Goal: Task Accomplishment & Management: Use online tool/utility

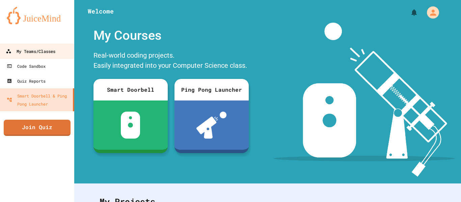
click at [52, 49] on div "My Teams/Classes" at bounding box center [31, 51] width 50 height 8
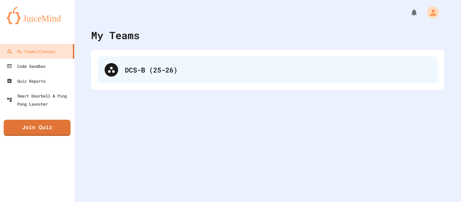
click at [166, 59] on div "DCS-B (25-26)" at bounding box center [267, 69] width 339 height 27
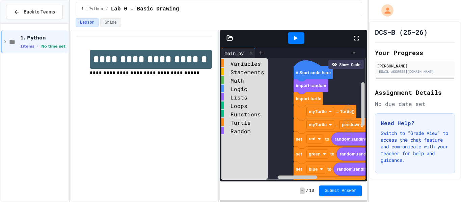
click at [357, 39] on icon at bounding box center [356, 38] width 8 height 8
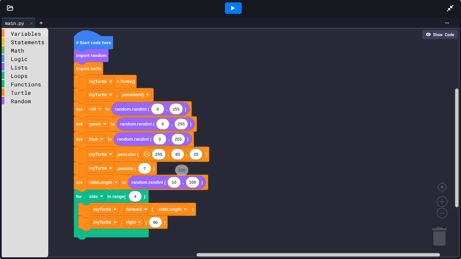
click at [20, 34] on div "Variables" at bounding box center [25, 32] width 47 height 7
click at [157, 155] on div "Variables Statements Math Logic Lists Loops Functions Turtle Random # Start cod…" at bounding box center [231, 142] width 458 height 229
click at [22, 32] on div "Variables" at bounding box center [25, 32] width 47 height 7
click at [191, 157] on div "Variables Statements Math Logic Lists Loops Functions Turtle Random # Start cod…" at bounding box center [231, 142] width 458 height 229
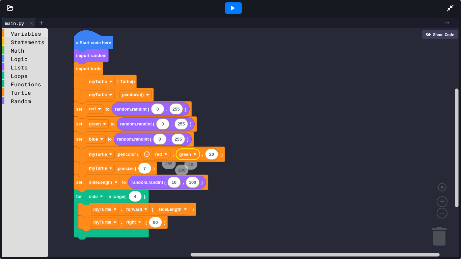
click at [32, 36] on div "Variables" at bounding box center [25, 32] width 47 height 7
click at [212, 156] on div "Variables Statements Math Logic Lists Loops Functions Turtle Random # Start cod…" at bounding box center [231, 142] width 458 height 229
click at [238, 5] on div at bounding box center [233, 7] width 17 height 11
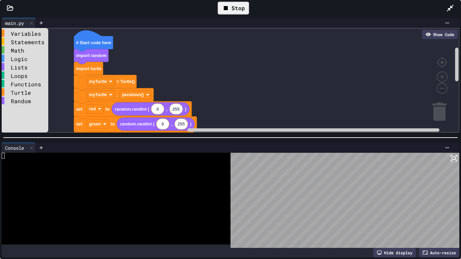
click at [238, 7] on div "Stop" at bounding box center [233, 8] width 31 height 13
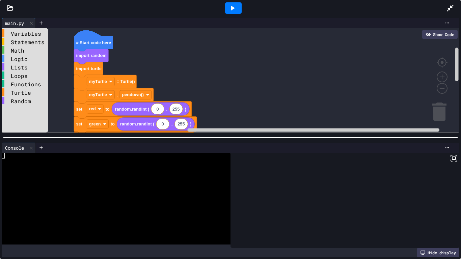
click at [239, 8] on div at bounding box center [233, 7] width 17 height 11
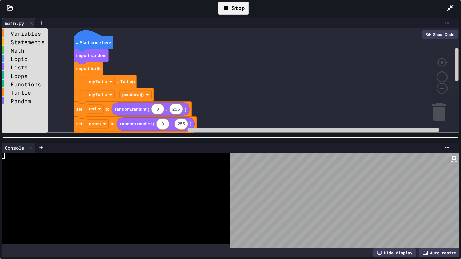
click at [239, 9] on div "Stop" at bounding box center [233, 8] width 31 height 13
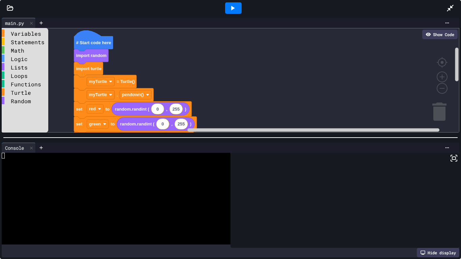
click at [239, 9] on div at bounding box center [233, 7] width 17 height 11
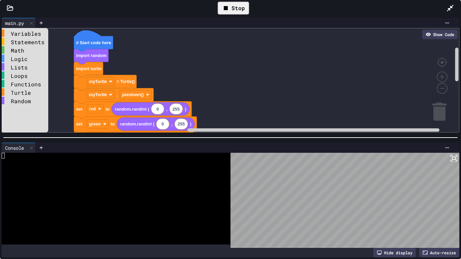
click at [239, 9] on div "Stop" at bounding box center [233, 8] width 31 height 13
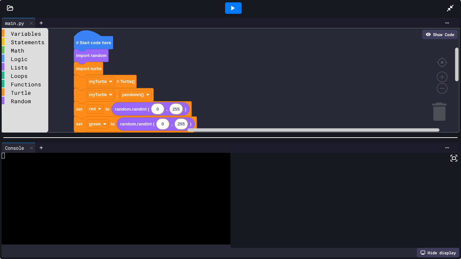
click at [239, 9] on div at bounding box center [233, 7] width 17 height 11
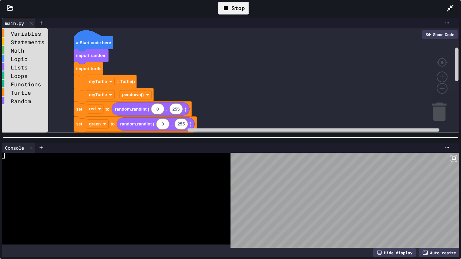
click at [242, 6] on div "Stop" at bounding box center [233, 8] width 31 height 13
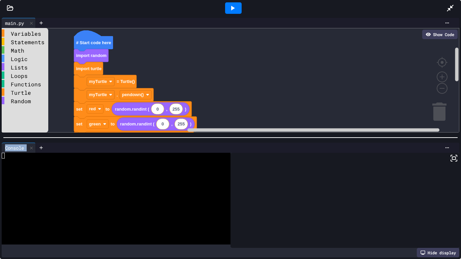
drag, startPoint x: 277, startPoint y: 140, endPoint x: 281, endPoint y: 217, distance: 77.1
click at [281, 202] on div "main.py Show Code Variables Statements Math Logic Lists Loops Functions Turtle …" at bounding box center [230, 137] width 461 height 243
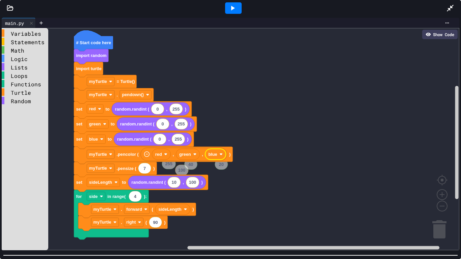
click at [245, 202] on div at bounding box center [230, 255] width 461 height 7
click at [180, 47] on rect "Blockly Workspace" at bounding box center [231, 139] width 458 height 222
click at [35, 102] on div "Random" at bounding box center [25, 100] width 47 height 7
click at [166, 172] on div "Variables Statements Math Logic Lists Loops Functions Turtle Random # Start cod…" at bounding box center [231, 139] width 458 height 222
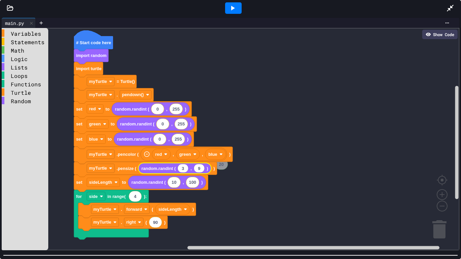
click at [187, 171] on icon "Blockly Workspace" at bounding box center [182, 168] width 11 height 9
type input "*"
click at [202, 169] on icon "Blockly Workspace" at bounding box center [199, 168] width 11 height 9
type input "**"
click at [237, 12] on div at bounding box center [233, 7] width 17 height 11
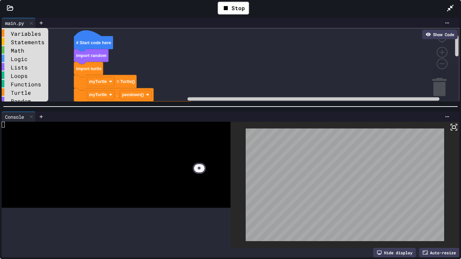
click at [283, 103] on div at bounding box center [230, 106] width 461 height 7
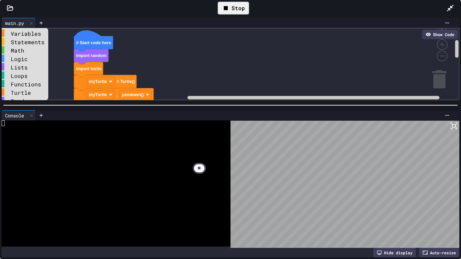
click at [238, 7] on div "Stop" at bounding box center [233, 8] width 31 height 13
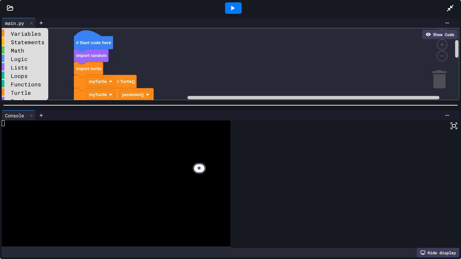
click at [238, 7] on div at bounding box center [233, 7] width 17 height 11
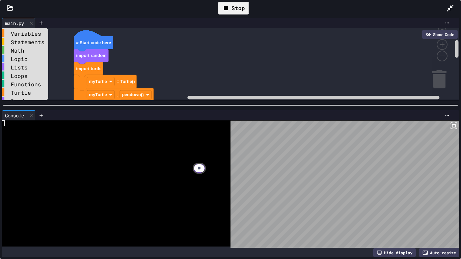
click at [236, 5] on div "Stop" at bounding box center [233, 8] width 31 height 13
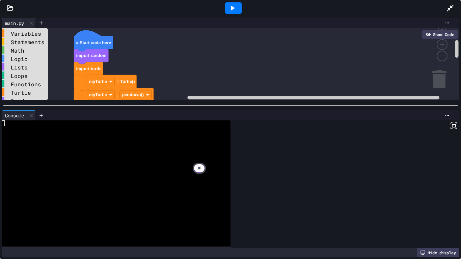
click at [237, 6] on div at bounding box center [233, 7] width 17 height 11
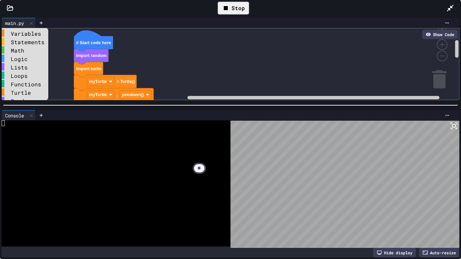
click at [235, 5] on div "Stop" at bounding box center [233, 8] width 31 height 13
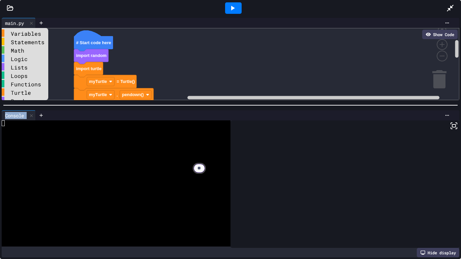
drag, startPoint x: 267, startPoint y: 107, endPoint x: 274, endPoint y: 160, distance: 53.1
click at [274, 160] on div "main.py Show Code Variables Statements Math Logic Lists Loops Functions Turtle …" at bounding box center [230, 137] width 461 height 243
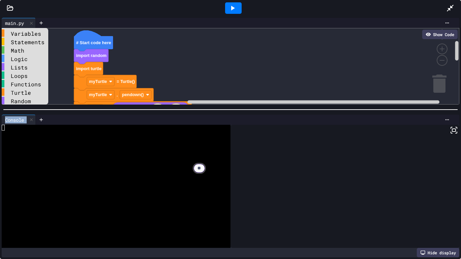
click at [252, 157] on div "main.py Show Code Variables Statements Math Logic Lists Loops Functions Turtle …" at bounding box center [230, 137] width 461 height 243
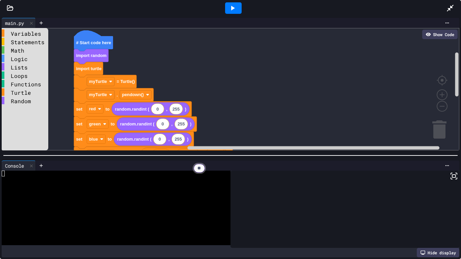
click at [254, 159] on div at bounding box center [230, 155] width 461 height 7
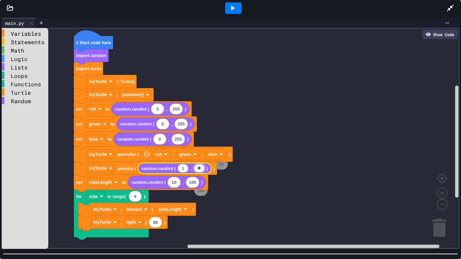
click at [251, 202] on div "main.py Show Code Variables Statements Math Logic Lists Loops Functions Turtle …" at bounding box center [230, 137] width 461 height 243
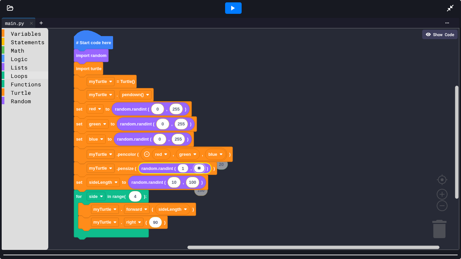
click at [21, 76] on div "Loops" at bounding box center [25, 75] width 47 height 7
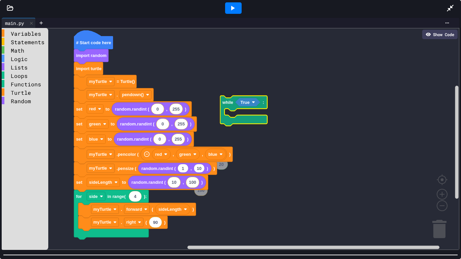
click at [234, 104] on div "Variables Statements Math Logic Lists Loops Functions Turtle Random # Start cod…" at bounding box center [231, 139] width 458 height 222
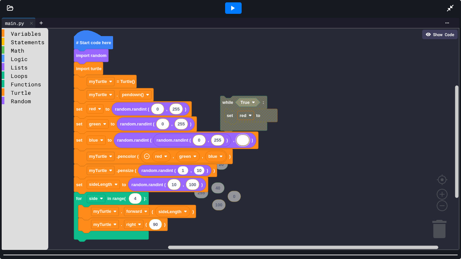
click at [288, 145] on rect "Blockly Workspace" at bounding box center [231, 139] width 458 height 222
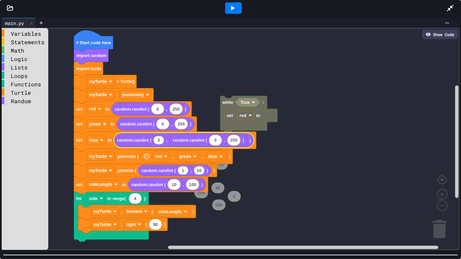
click at [160, 139] on icon "Blockly Workspace" at bounding box center [158, 140] width 11 height 9
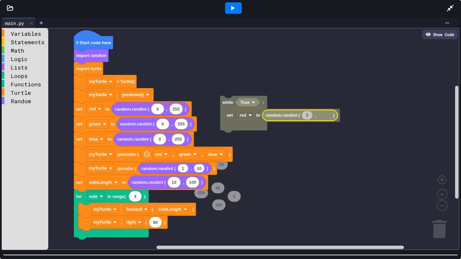
click at [310, 116] on icon "Blockly Workspace" at bounding box center [307, 115] width 11 height 9
type input "*"
click at [324, 114] on g "random.randint ( , ) 0" at bounding box center [299, 115] width 75 height 11
click at [324, 116] on text "9" at bounding box center [323, 115] width 2 height 5
type input "***"
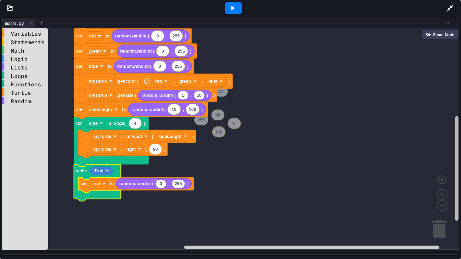
click at [452, 138] on div "Variables Statements Math Logic Lists Loops Functions Turtle Random # Start cod…" at bounding box center [231, 139] width 458 height 222
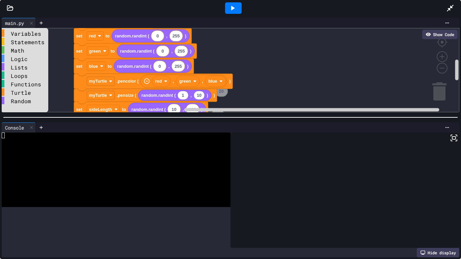
click at [340, 113] on div "main.py Show Code Variables Statements Math Logic Lists Loops Functions Turtle …" at bounding box center [230, 137] width 461 height 243
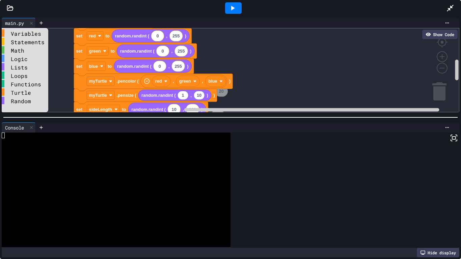
click at [232, 6] on icon at bounding box center [232, 8] width 8 height 8
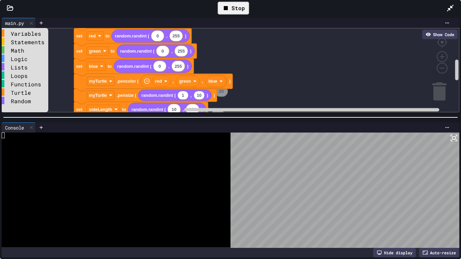
click at [232, 6] on div "Stop" at bounding box center [233, 8] width 31 height 13
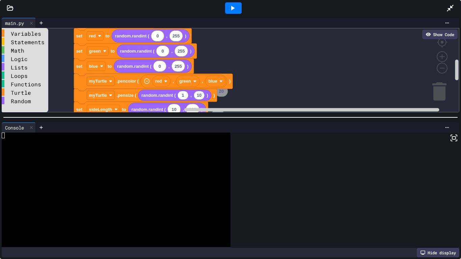
click at [232, 6] on icon at bounding box center [232, 8] width 8 height 8
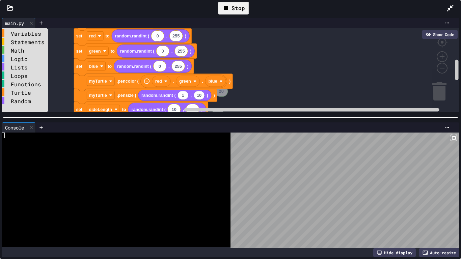
click at [244, 9] on div "Stop" at bounding box center [233, 8] width 31 height 13
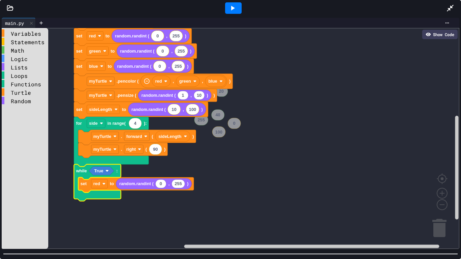
click at [308, 202] on div "main.py Show Code Variables Statements Math Logic Lists Loops Functions Turtle …" at bounding box center [230, 137] width 461 height 243
click at [37, 91] on div "Turtle" at bounding box center [25, 91] width 47 height 7
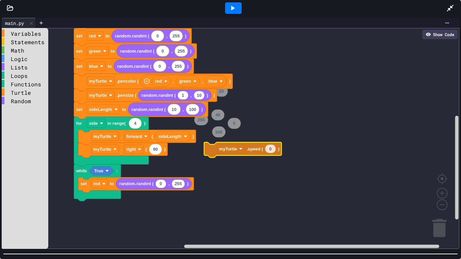
click at [255, 149] on div "Variables Statements Math Logic Lists Loops Functions Turtle Random # Start cod…" at bounding box center [231, 138] width 458 height 221
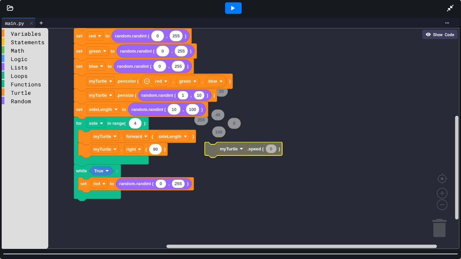
click at [255, 149] on text ".speed (" at bounding box center [255, 148] width 17 height 5
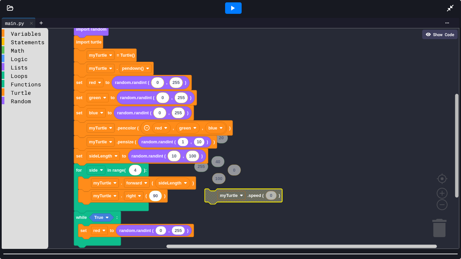
click at [455, 109] on rect "Blockly Workspace" at bounding box center [456, 146] width 3 height 104
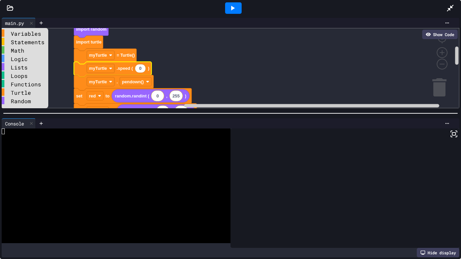
click at [202, 110] on div at bounding box center [230, 113] width 461 height 7
click at [233, 4] on icon at bounding box center [232, 8] width 8 height 8
